Goal: Transaction & Acquisition: Subscribe to service/newsletter

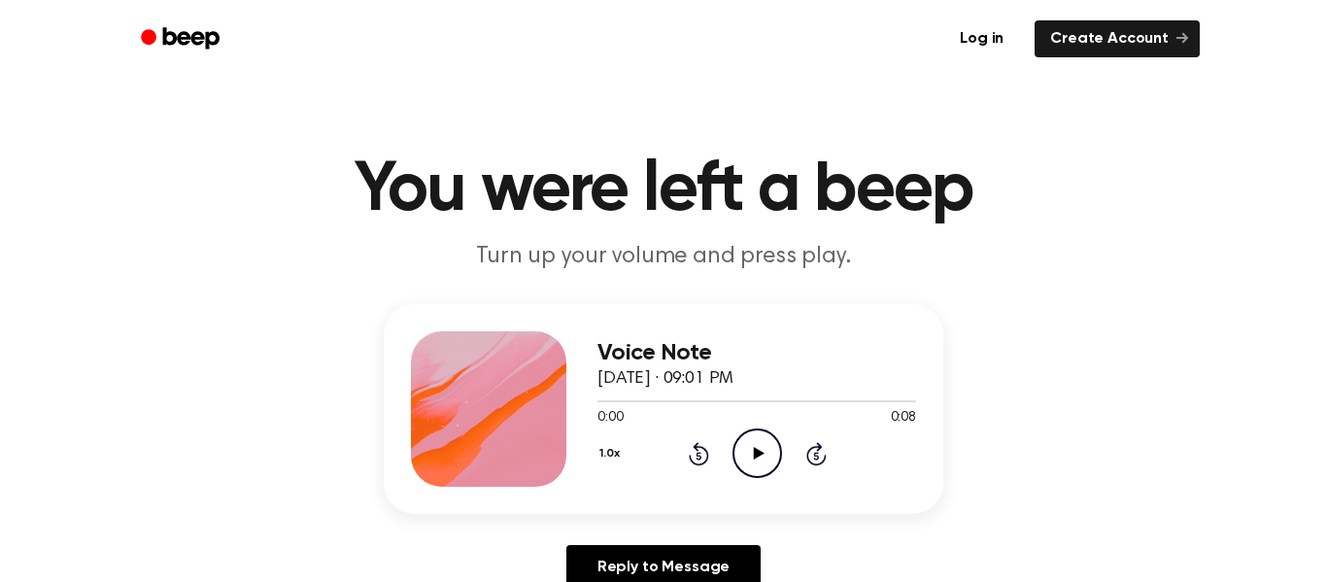
click at [779, 472] on icon "Play Audio" at bounding box center [757, 453] width 50 height 50
click at [776, 440] on circle at bounding box center [757, 453] width 48 height 48
click at [743, 462] on icon "Play Audio" at bounding box center [757, 453] width 50 height 50
click at [767, 454] on icon "Play Audio" at bounding box center [757, 453] width 50 height 50
click at [751, 456] on icon "Play Audio" at bounding box center [757, 453] width 50 height 50
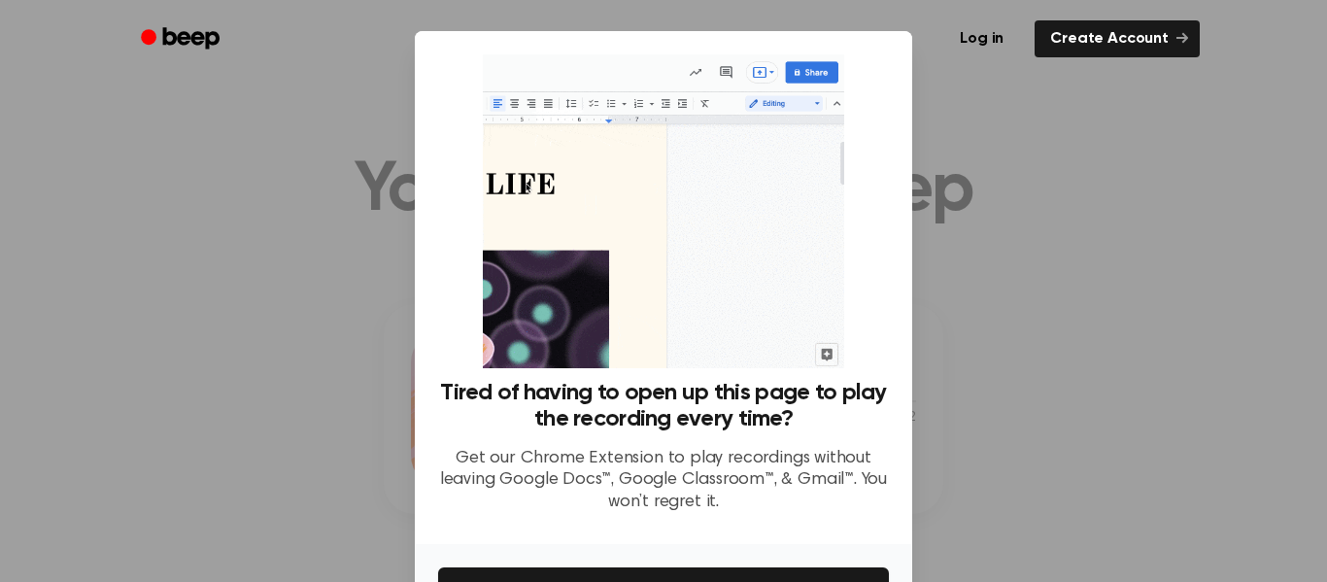
scroll to position [125, 0]
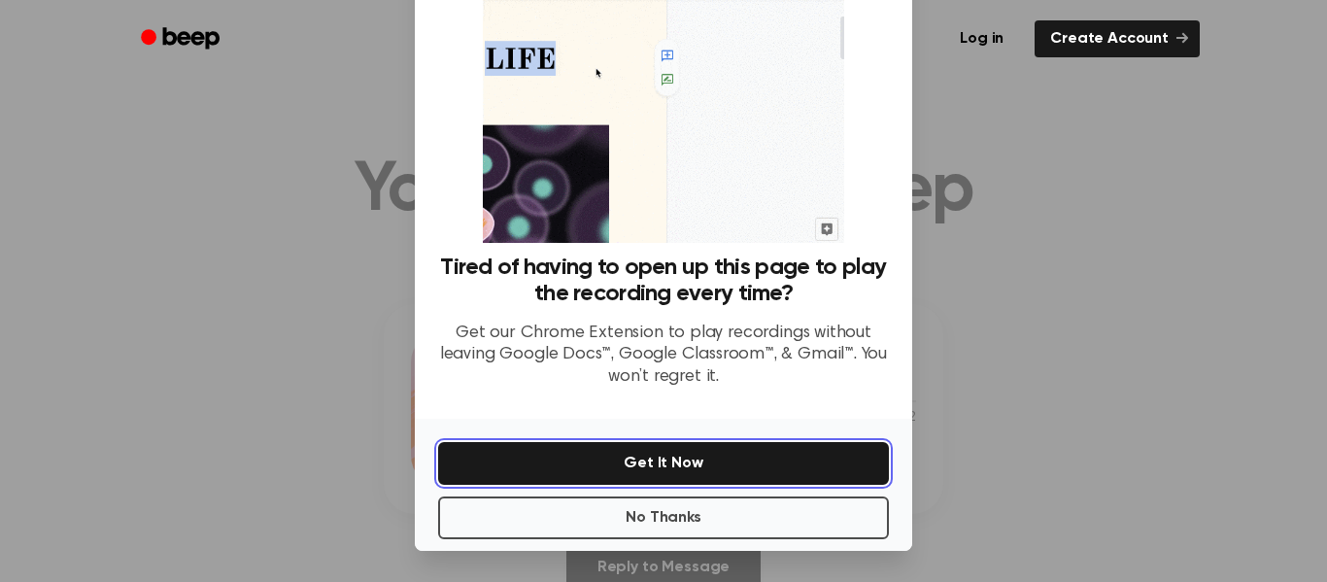
click at [727, 459] on button "Get It Now" at bounding box center [663, 463] width 451 height 43
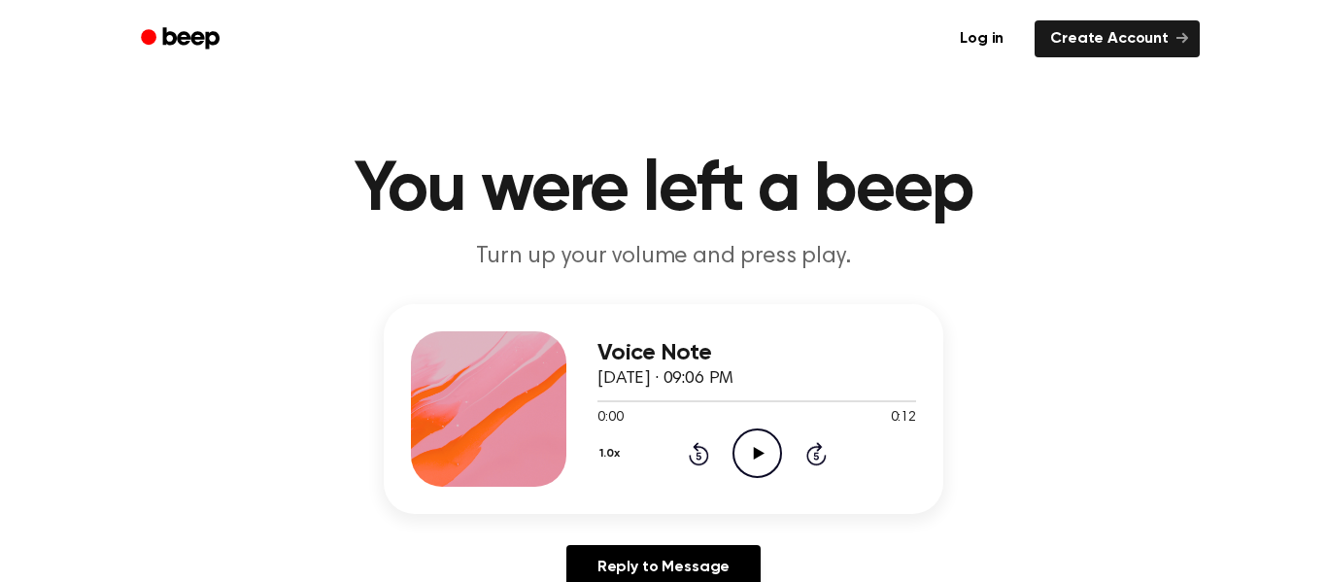
click at [737, 461] on icon "Play Audio" at bounding box center [757, 453] width 50 height 50
